Goal: Information Seeking & Learning: Learn about a topic

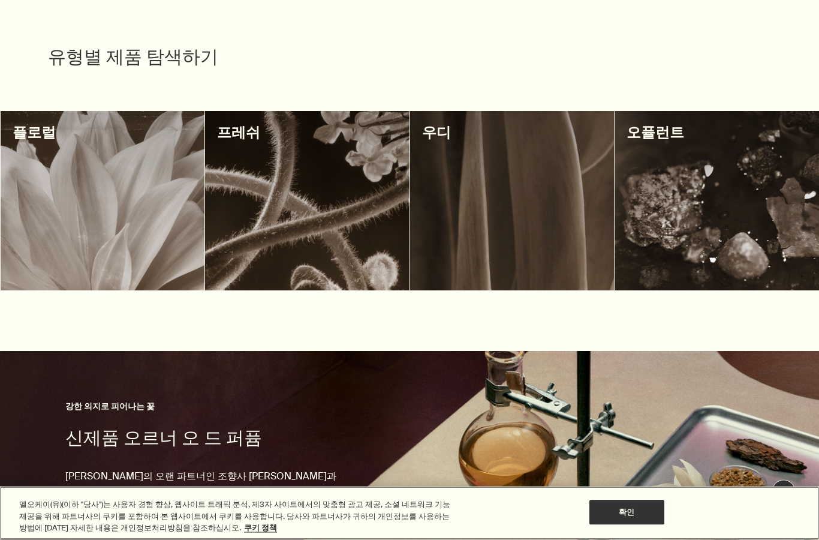
scroll to position [425, 0]
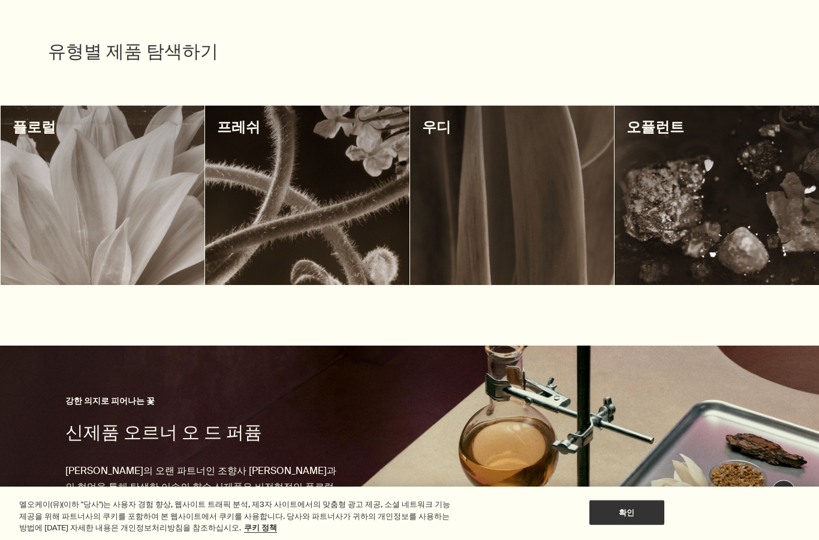
click at [480, 215] on div at bounding box center [512, 195] width 204 height 179
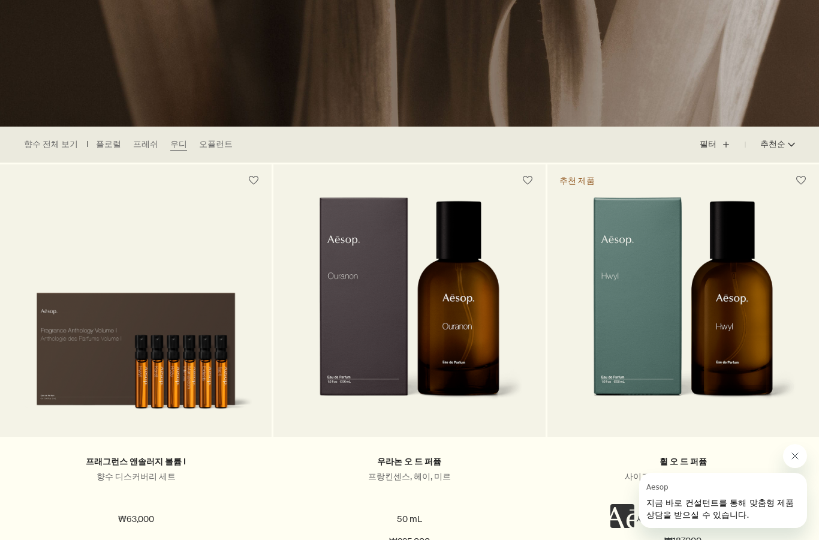
click at [201, 144] on link "오퓰런트" at bounding box center [216, 145] width 34 height 12
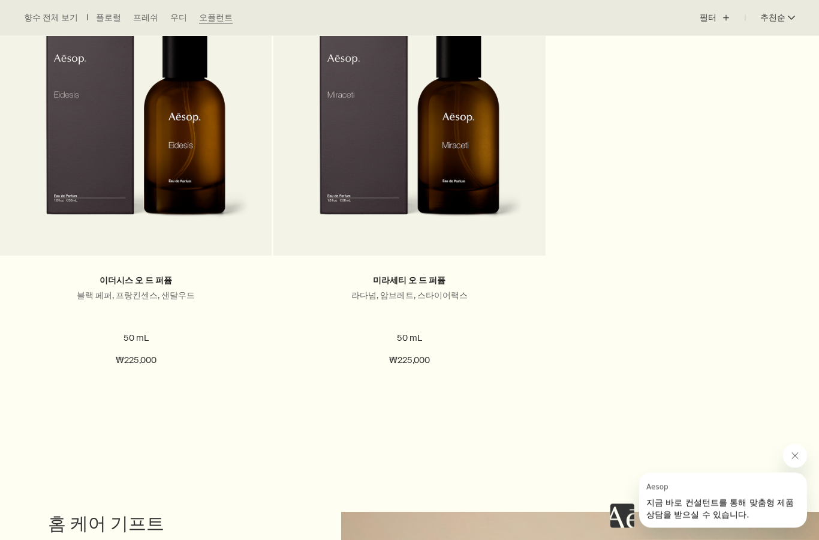
scroll to position [863, 0]
click at [393, 197] on img at bounding box center [409, 127] width 227 height 222
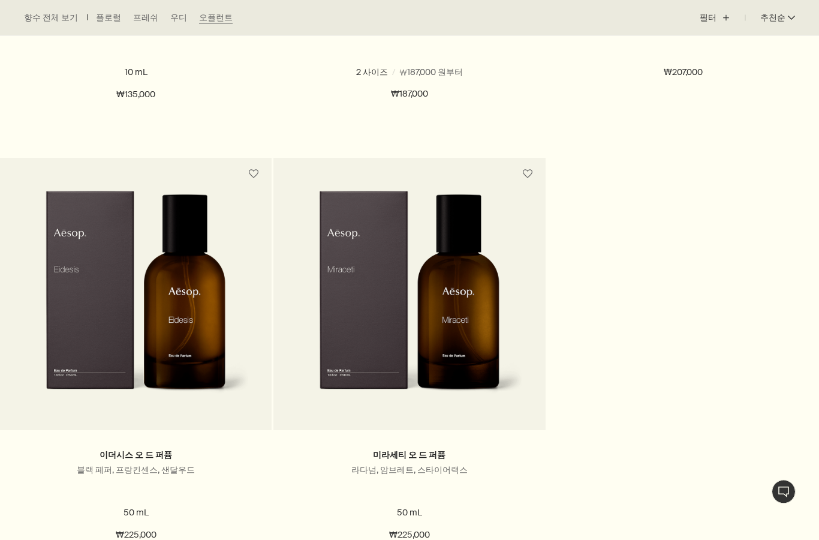
scroll to position [688, 0]
click at [63, 428] on link at bounding box center [136, 310] width 272 height 240
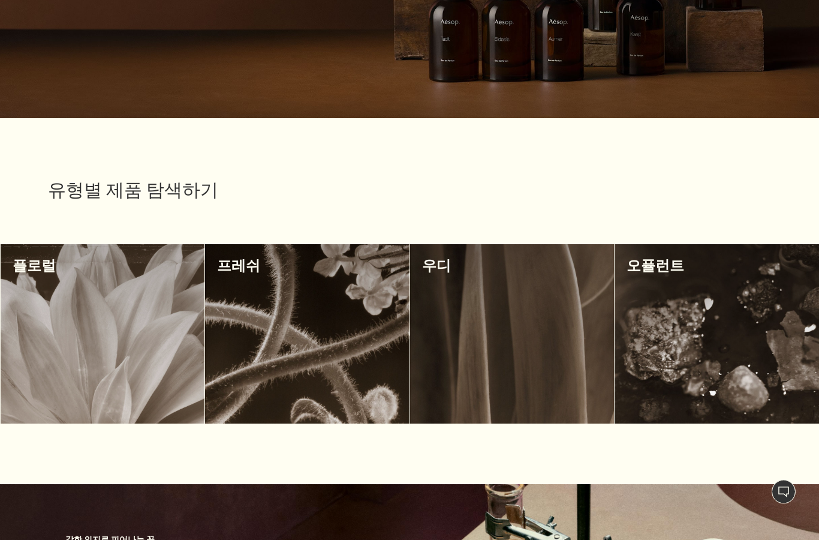
scroll to position [287, 0]
click at [300, 357] on div at bounding box center [307, 333] width 204 height 179
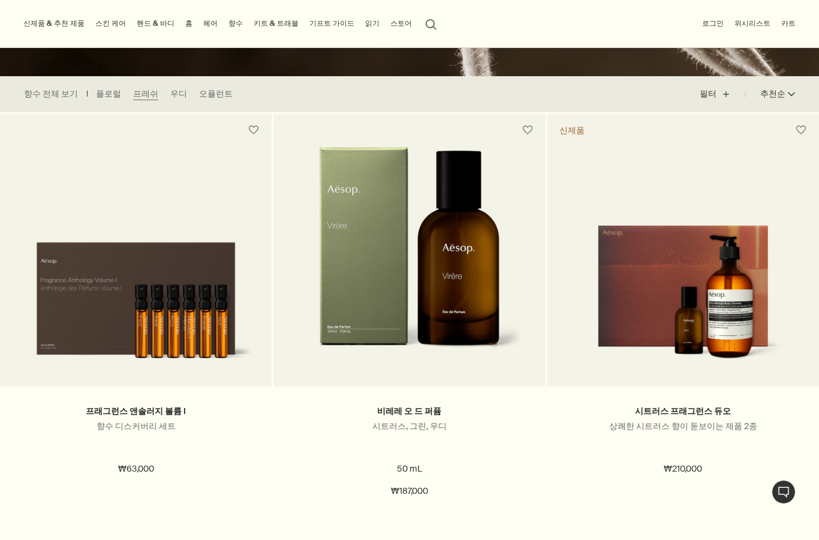
scroll to position [306, 0]
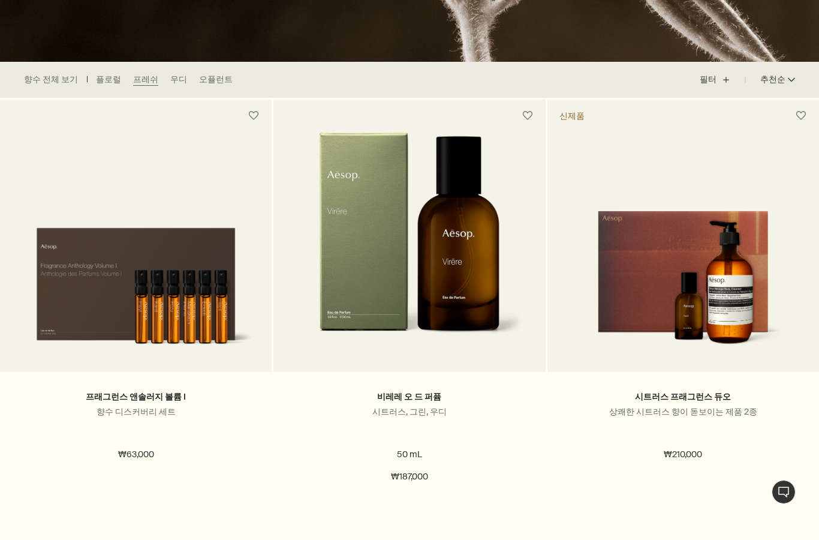
click at [347, 394] on h2 "비레레 오 드 퍼퓸" at bounding box center [409, 397] width 236 height 14
click at [311, 410] on p "시트러스, 그린, 우디" at bounding box center [409, 411] width 236 height 11
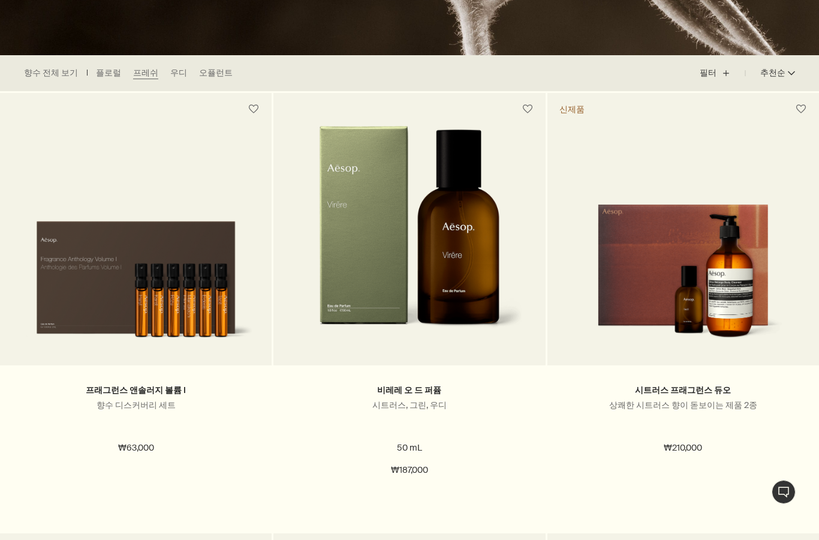
scroll to position [412, 0]
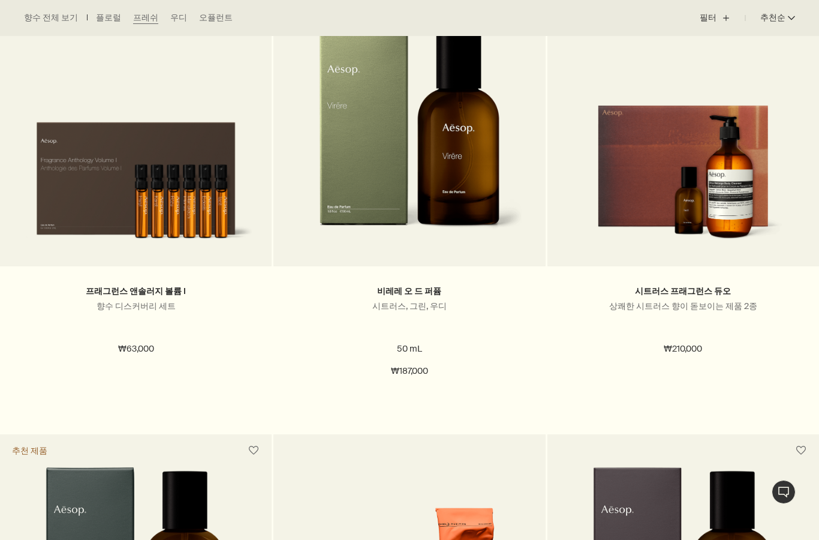
click at [426, 314] on div "비레레 오 드 퍼퓸 시트러스, 그린, 우디" at bounding box center [409, 308] width 236 height 49
click at [399, 285] on link "비레레 오 드 퍼퓸" at bounding box center [409, 290] width 64 height 11
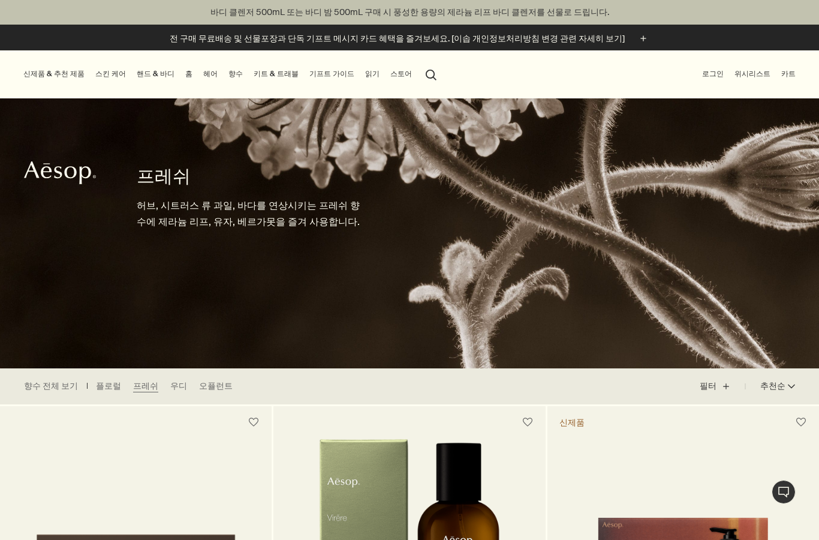
click at [106, 381] on link "플로럴" at bounding box center [108, 386] width 25 height 12
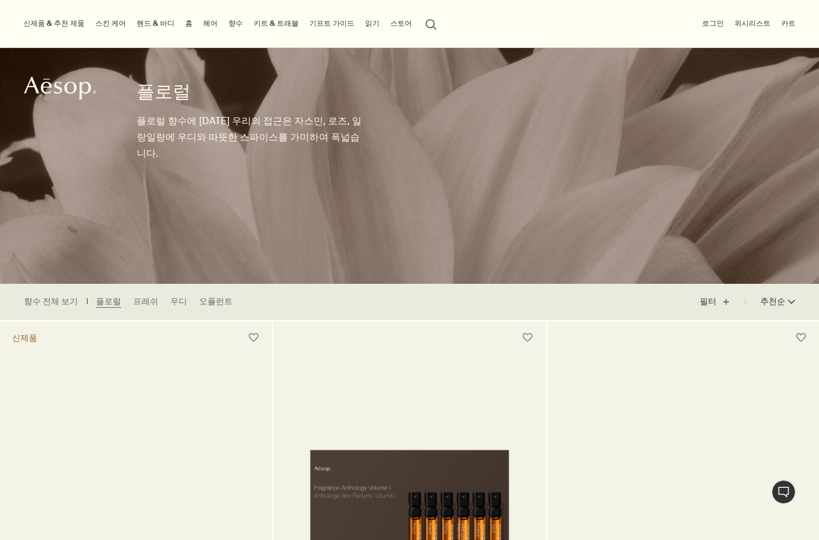
scroll to position [42, 0]
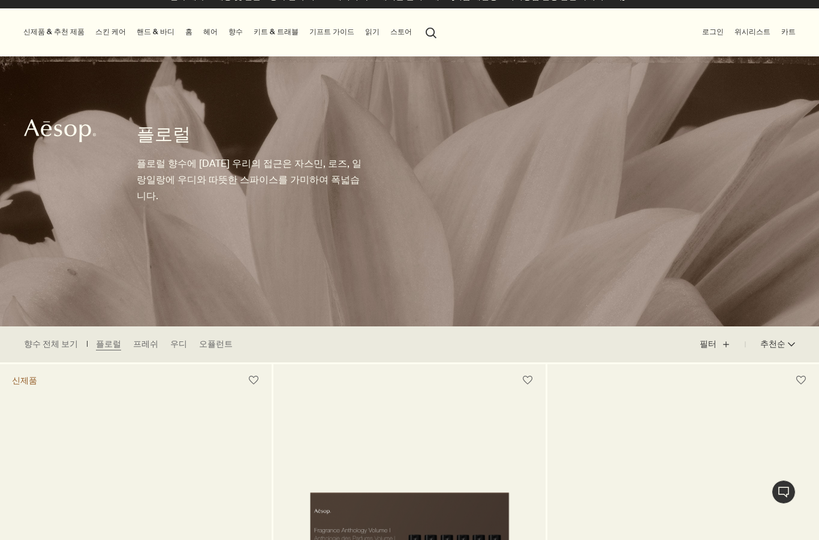
click at [170, 347] on link "우디" at bounding box center [178, 344] width 17 height 12
